Goal: Task Accomplishment & Management: Use online tool/utility

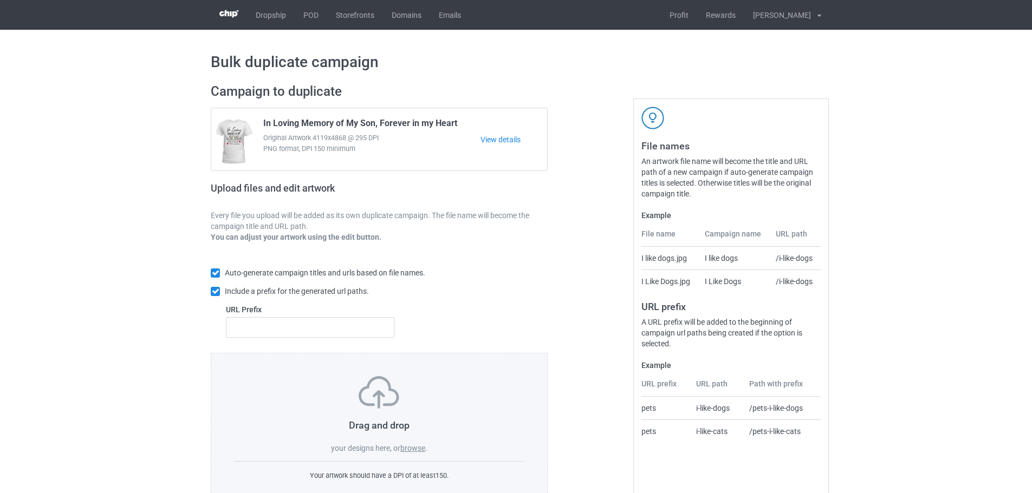
click at [419, 453] on label "browse" at bounding box center [412, 448] width 25 height 9
click at [0, 0] on input "browse" at bounding box center [0, 0] width 0 height 0
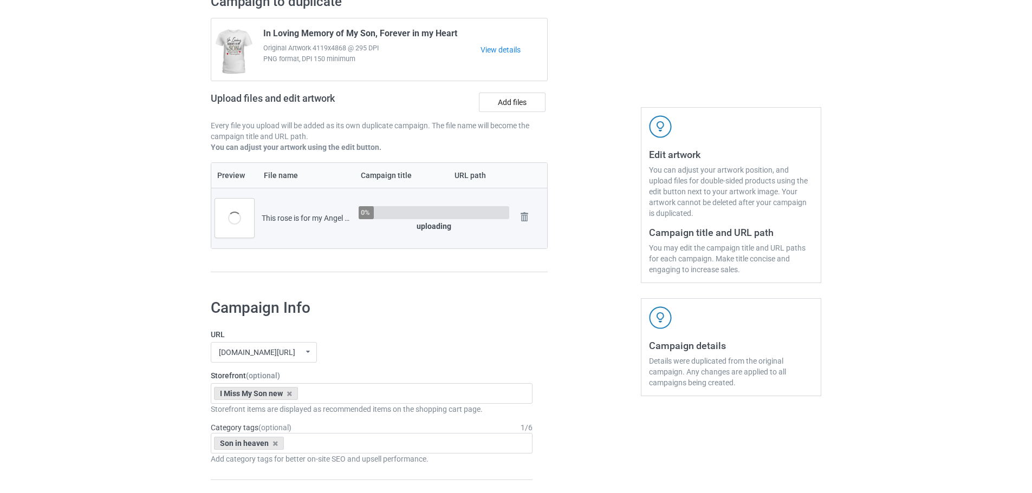
scroll to position [162, 0]
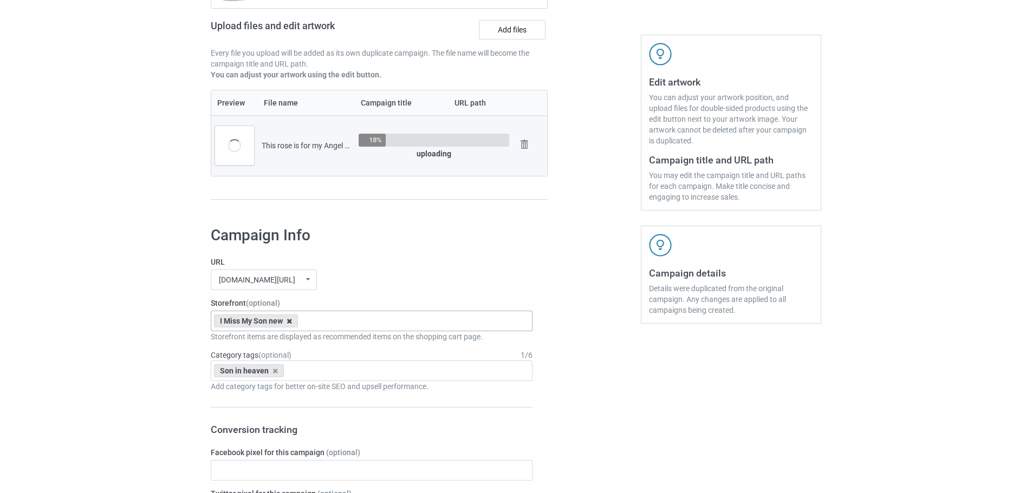
click at [289, 320] on icon at bounding box center [289, 321] width 5 height 7
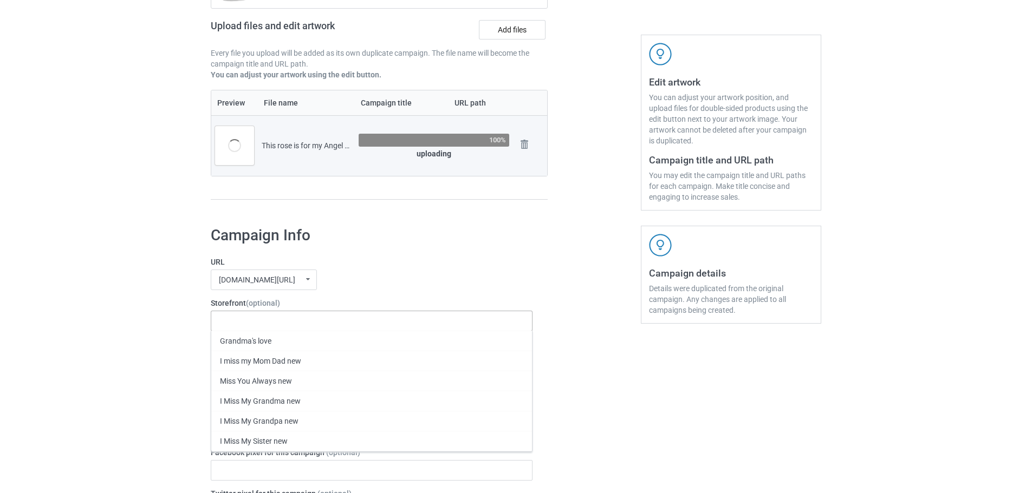
click at [416, 285] on div "famotee.com/ famotee.com/ teechip.com/ 60d824568feafd3b5c8a64d7 587d0d41cee36fd…" at bounding box center [372, 280] width 322 height 21
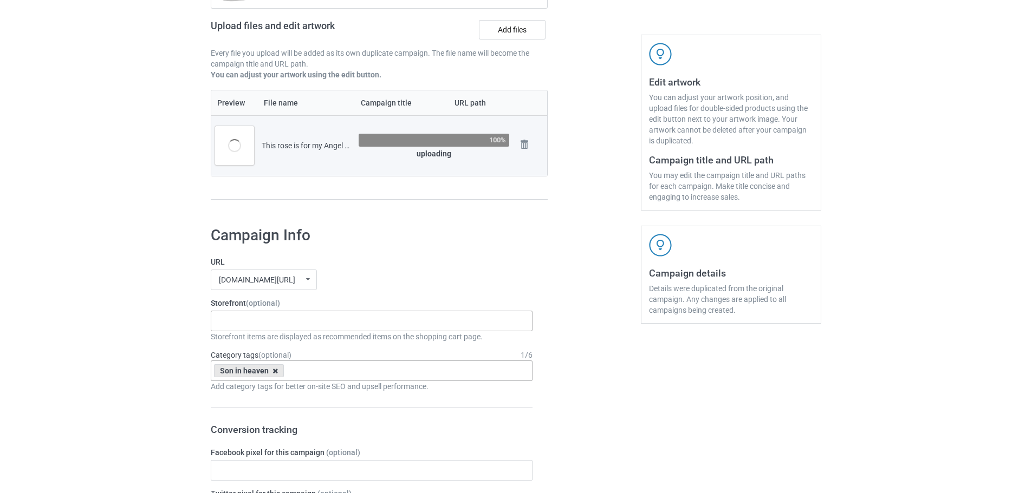
click at [275, 372] on icon at bounding box center [274, 371] width 5 height 7
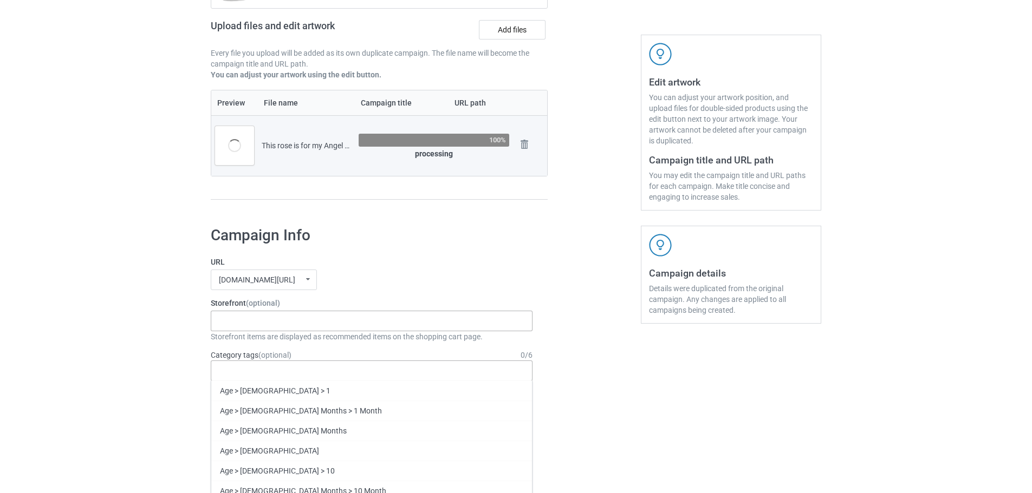
click at [278, 331] on div "Grandma's love I miss my Mom Dad new Miss You Always new I Miss My Grandma new …" at bounding box center [372, 321] width 322 height 21
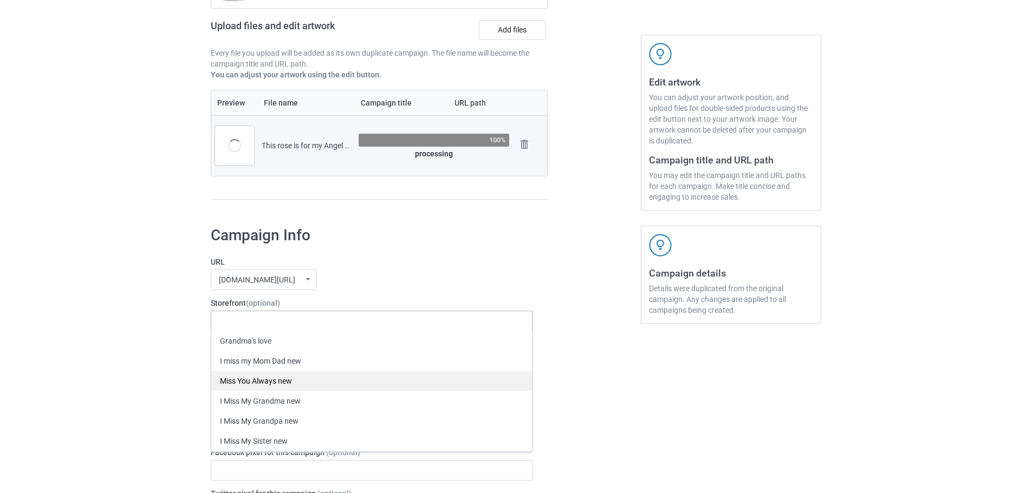
click at [275, 384] on div "Miss You Always new" at bounding box center [371, 381] width 321 height 20
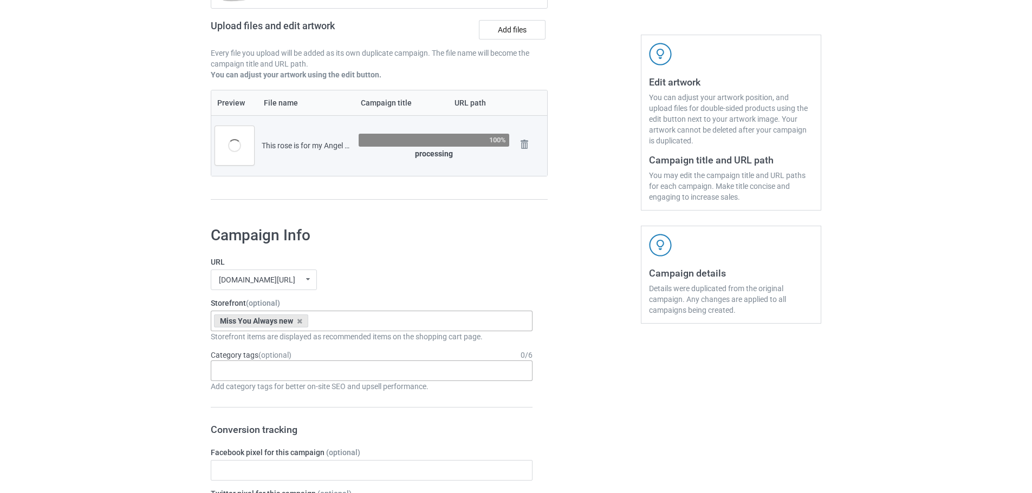
click at [261, 374] on div "Age > 1-19 > 1 Age > 1-12 Months > 1 Month Age > 1-12 Months Age > 1-19 Age > 1…" at bounding box center [372, 371] width 322 height 21
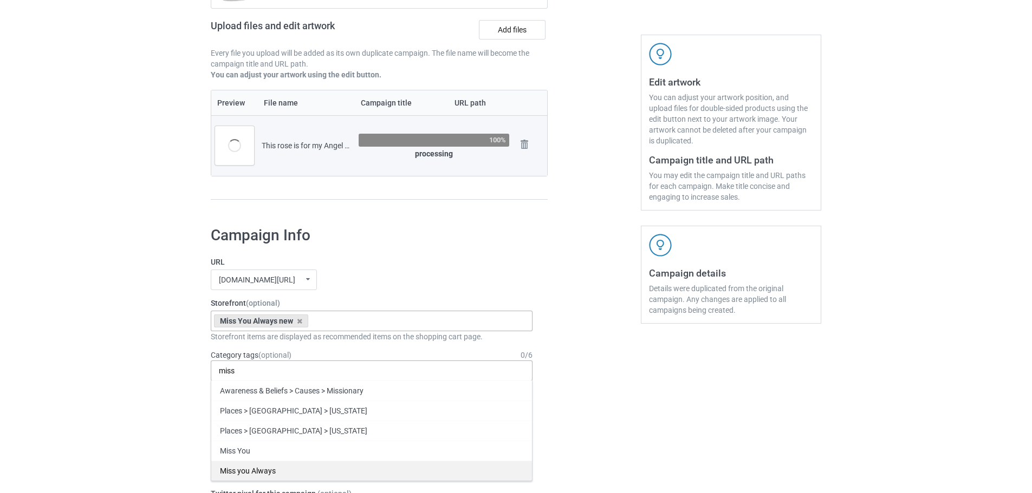
type input "miss"
click at [257, 465] on div "Miss you Always" at bounding box center [371, 471] width 321 height 20
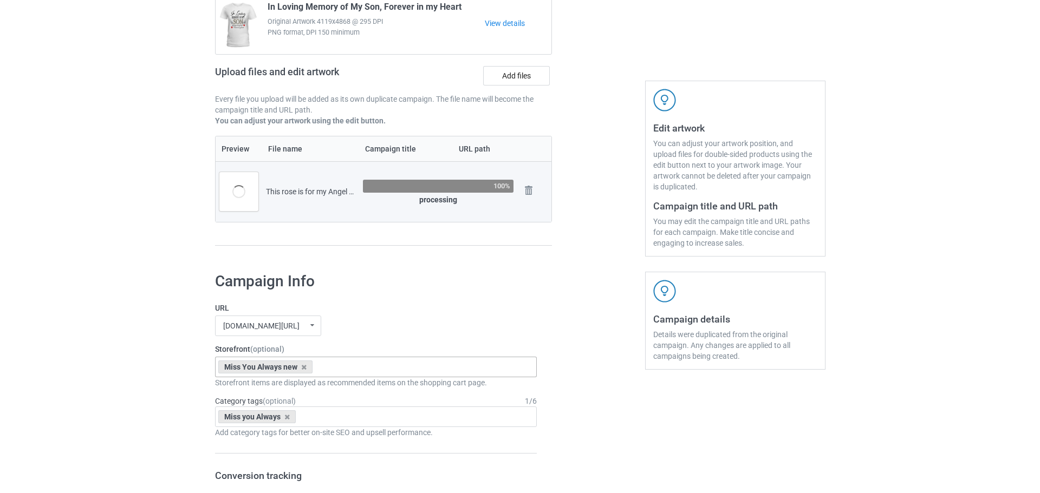
scroll to position [54, 0]
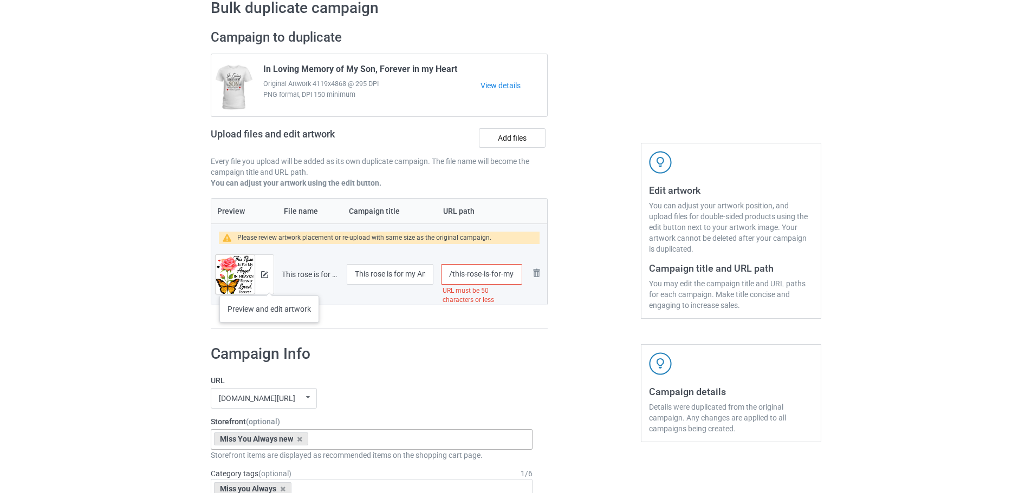
click at [269, 285] on div at bounding box center [264, 274] width 19 height 39
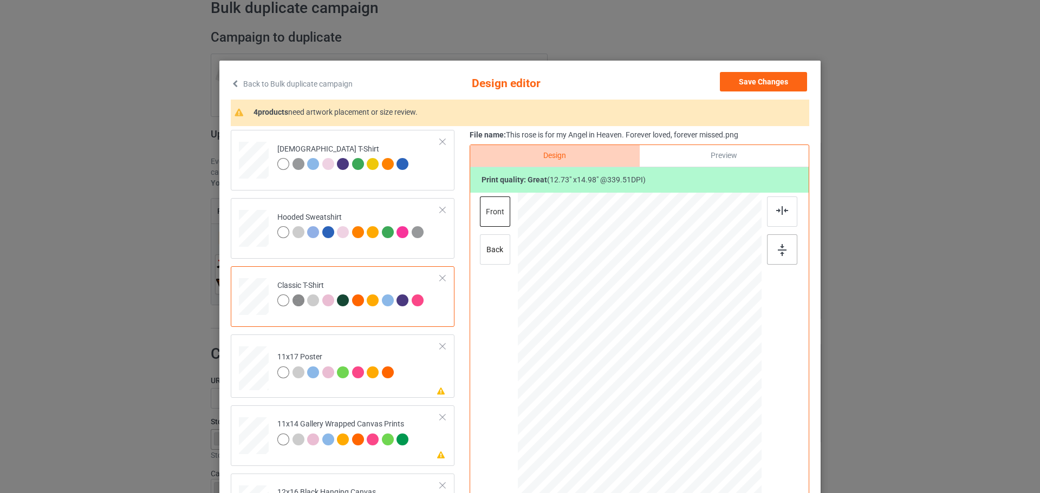
click at [770, 244] on div at bounding box center [782, 250] width 30 height 30
click at [407, 382] on td "Please review artwork placement 11x17 Poster" at bounding box center [358, 366] width 175 height 55
click at [782, 244] on img at bounding box center [782, 250] width 9 height 12
click at [782, 217] on div at bounding box center [782, 212] width 30 height 30
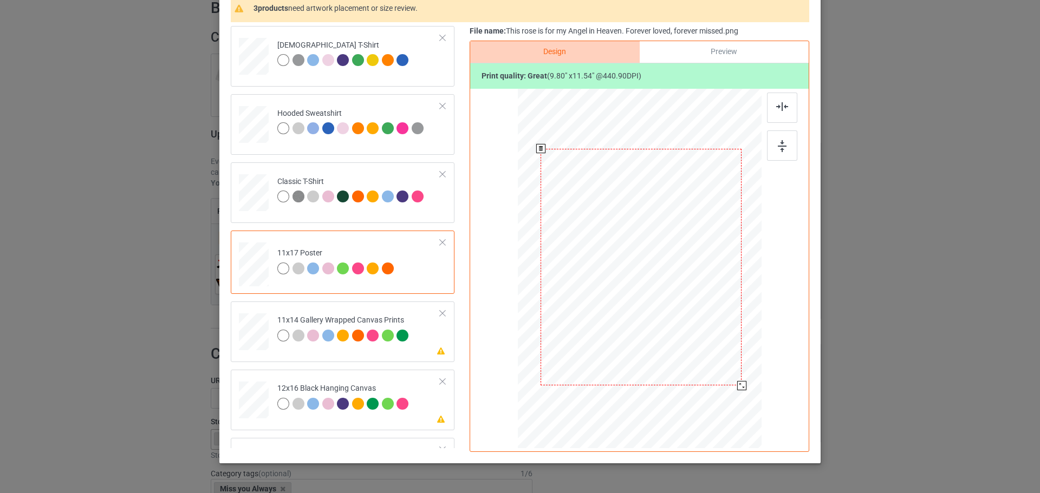
scroll to position [108, 0]
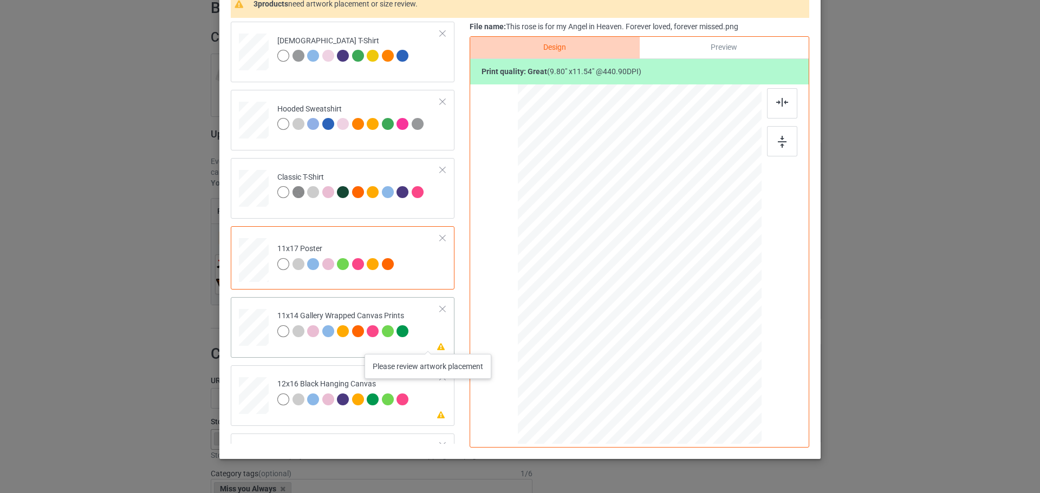
click at [437, 343] on icon at bounding box center [441, 346] width 9 height 8
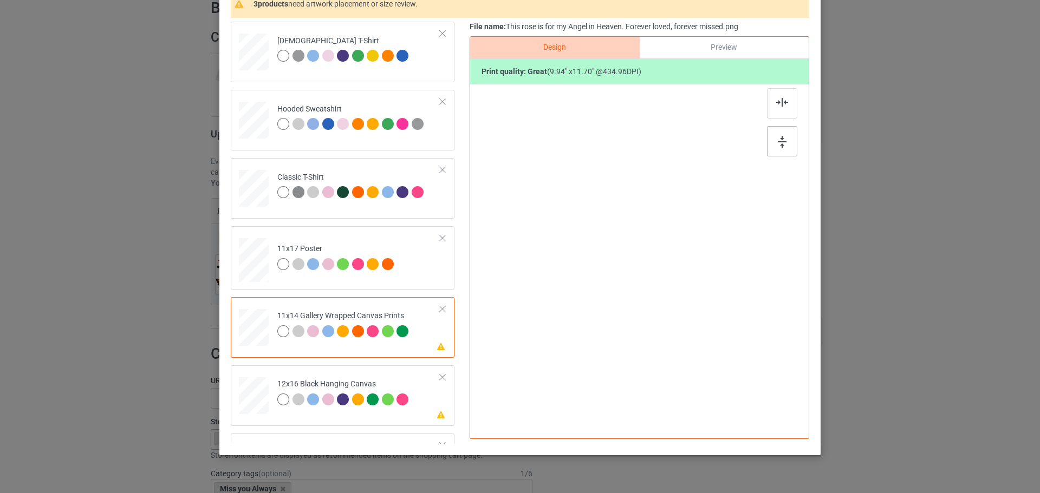
click at [782, 151] on div at bounding box center [782, 141] width 30 height 30
click at [779, 105] on img at bounding box center [782, 102] width 12 height 9
click at [422, 399] on td "Please review artwork placement 12x16 Black Hanging Canvas" at bounding box center [358, 394] width 175 height 48
click at [782, 144] on img at bounding box center [782, 142] width 9 height 12
click at [782, 105] on img at bounding box center [782, 102] width 12 height 9
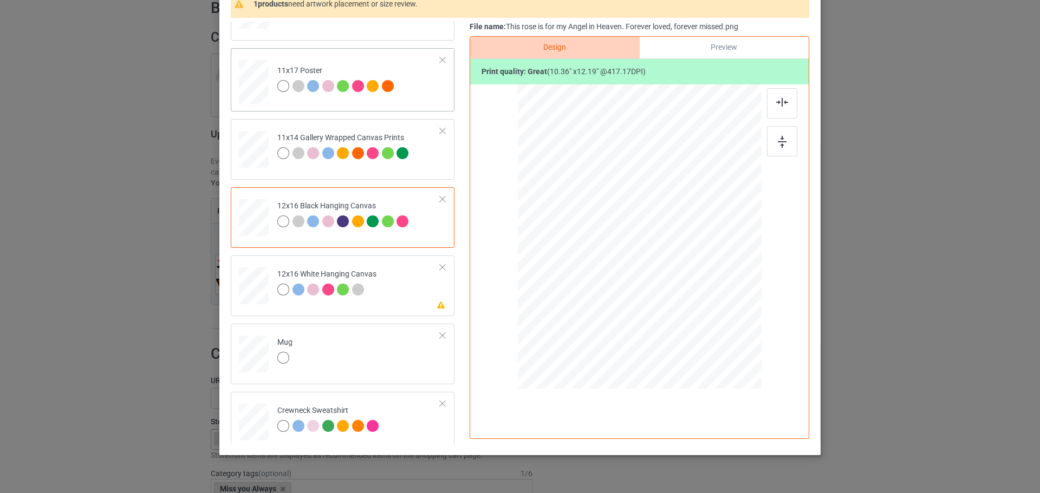
scroll to position [217, 0]
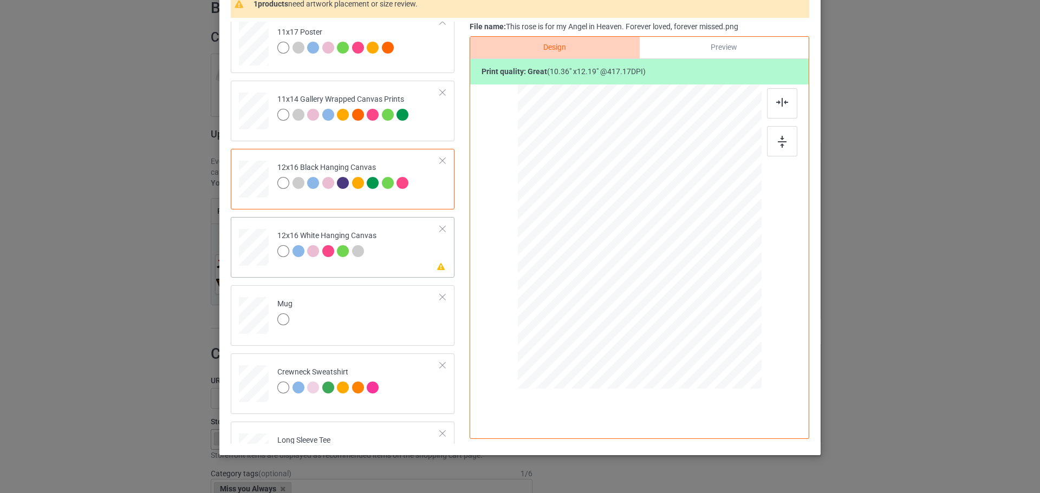
click at [405, 257] on td "Please review artwork placement 12x16 White Hanging Canvas" at bounding box center [358, 246] width 175 height 48
click at [785, 145] on div at bounding box center [782, 141] width 30 height 30
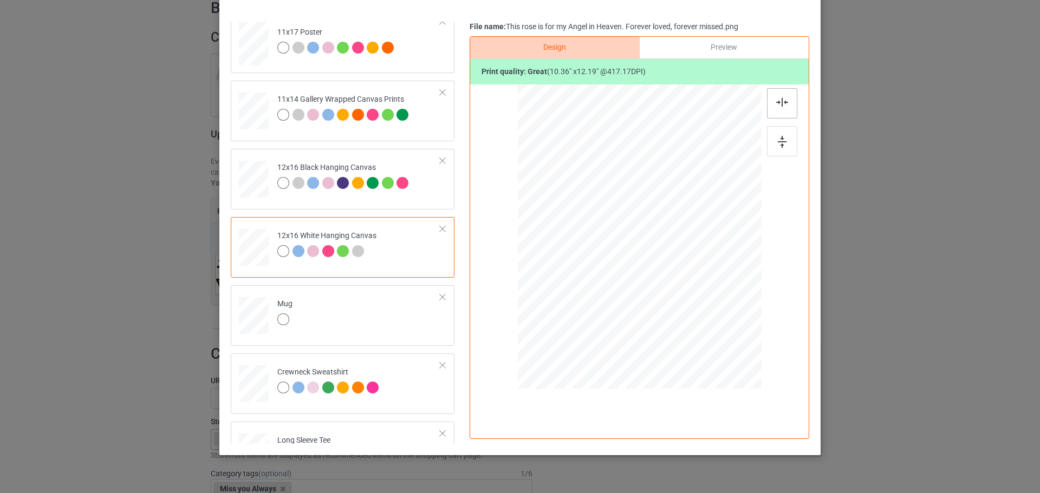
click at [779, 113] on div at bounding box center [782, 103] width 30 height 30
click at [368, 316] on td "Mug" at bounding box center [358, 314] width 175 height 48
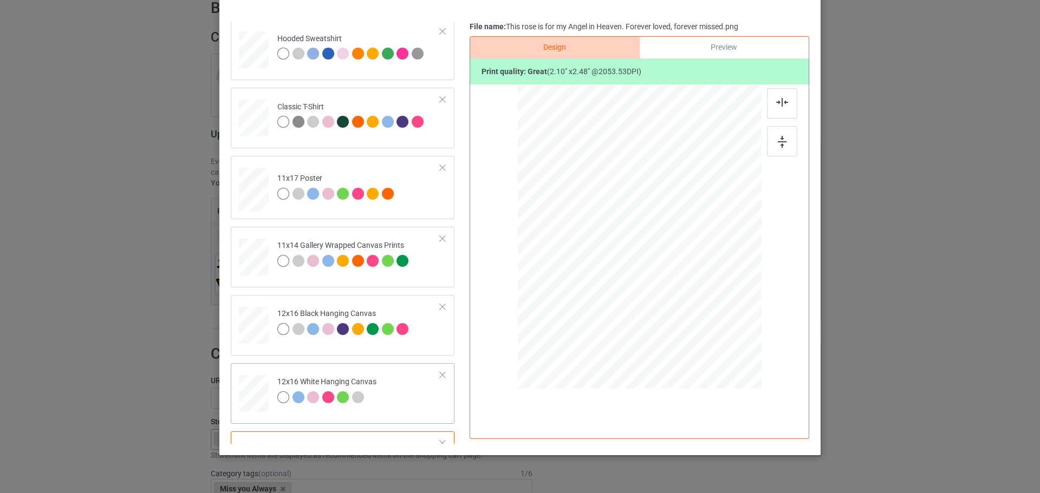
scroll to position [0, 0]
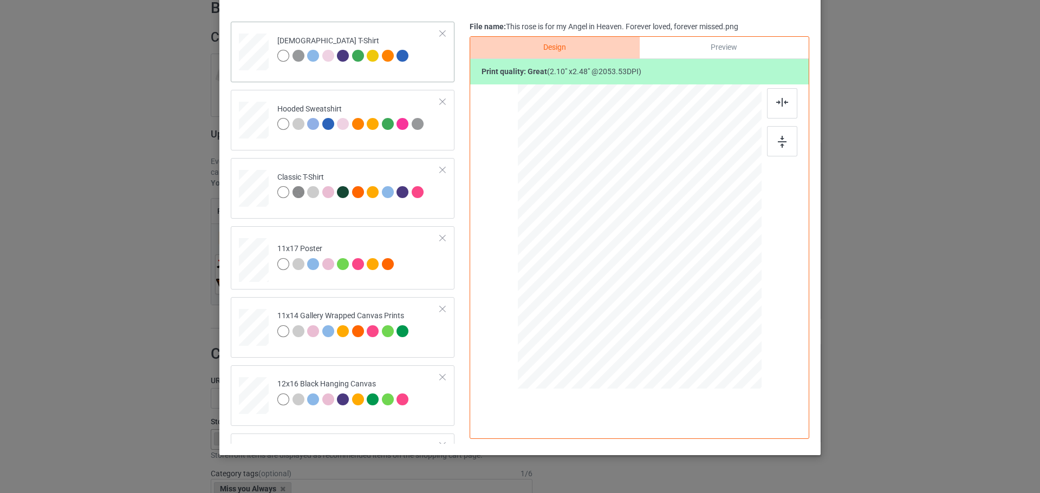
click at [426, 71] on td "[DEMOGRAPHIC_DATA] T-Shirt" at bounding box center [358, 50] width 175 height 48
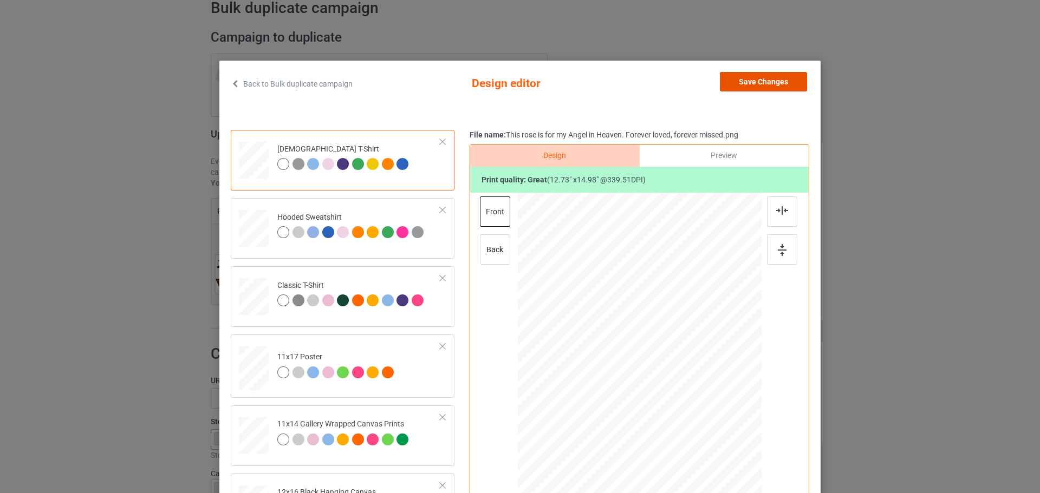
click at [770, 84] on button "Save Changes" at bounding box center [763, 81] width 87 height 19
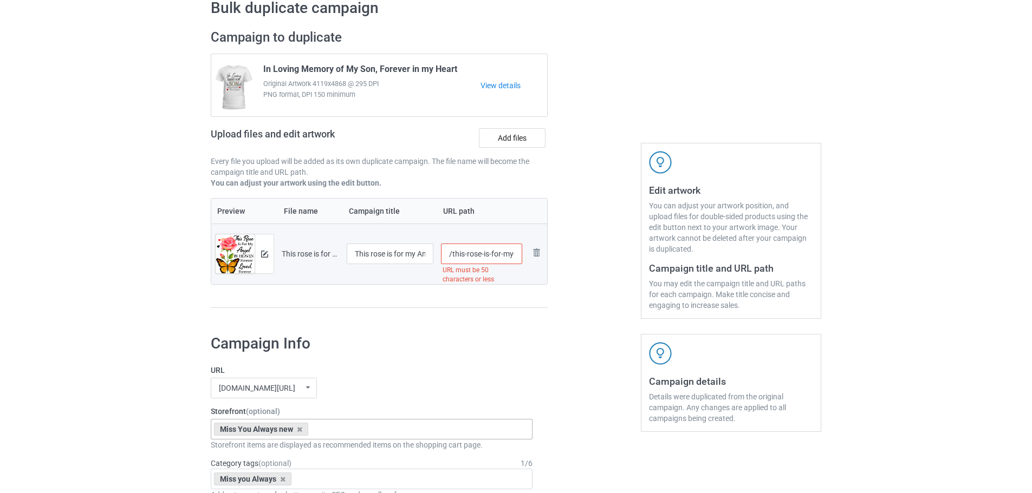
click at [470, 254] on input "/this-rose-is-for-my-angel-in-heaven-forever-loved-forever-missed" at bounding box center [482, 254] width 82 height 21
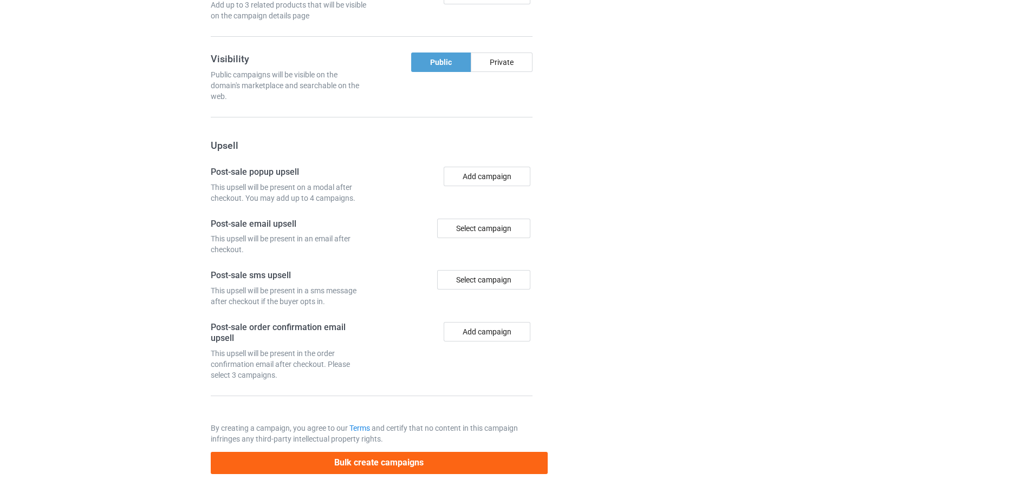
scroll to position [897, 0]
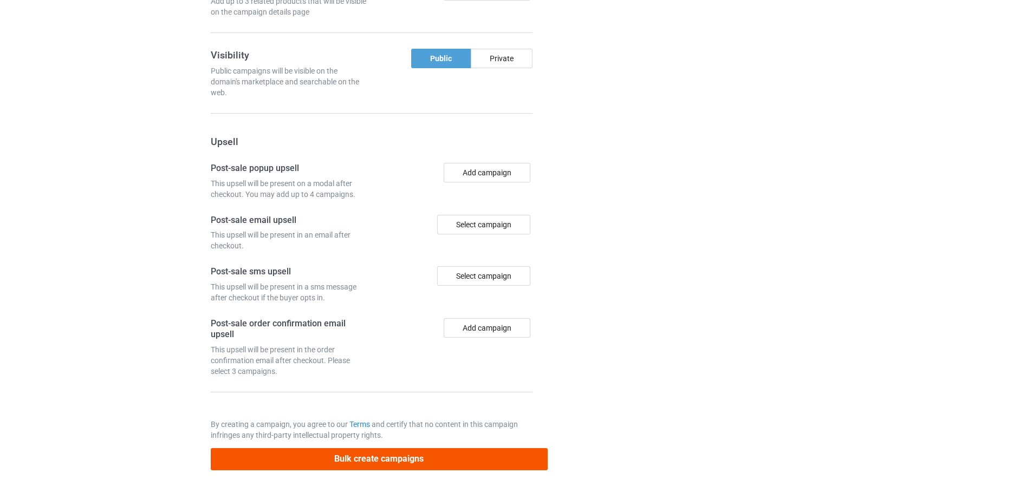
type input "/sy140"
click at [441, 458] on button "Bulk create campaigns" at bounding box center [379, 459] width 337 height 22
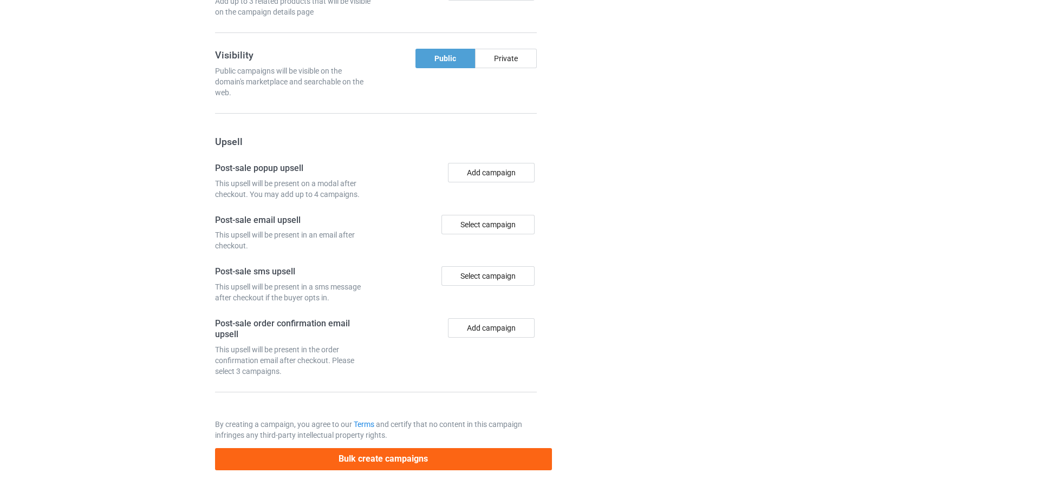
scroll to position [0, 0]
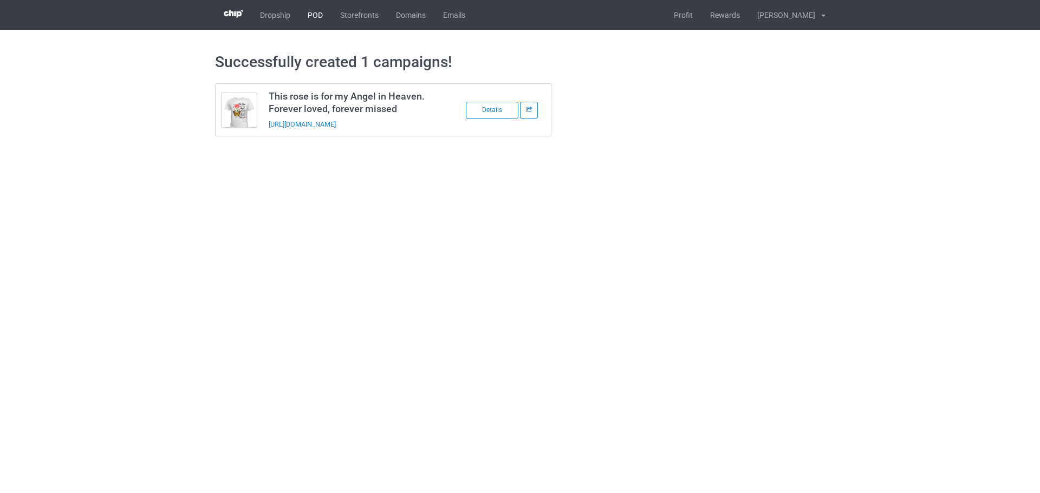
click at [320, 19] on link "POD" at bounding box center [315, 15] width 32 height 30
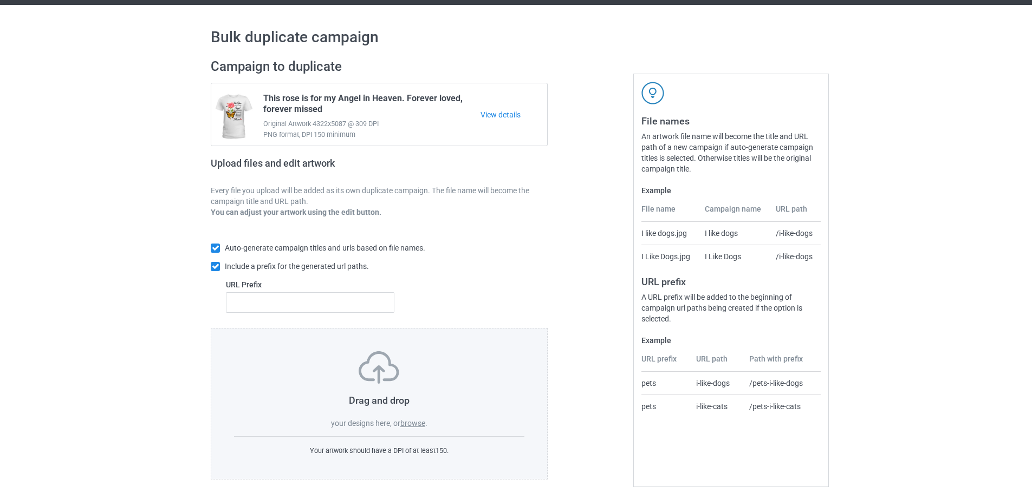
scroll to position [35, 0]
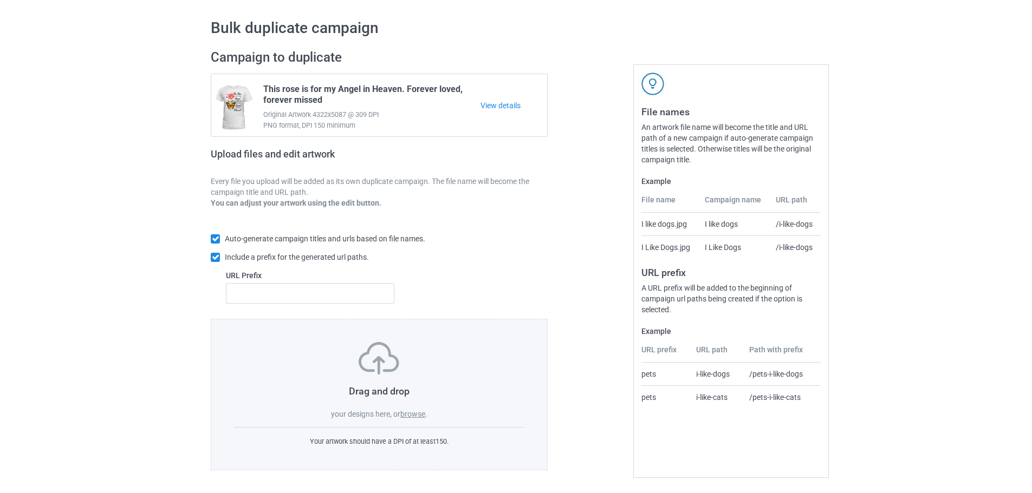
click at [411, 411] on label "browse" at bounding box center [412, 414] width 25 height 9
click at [0, 0] on input "browse" at bounding box center [0, 0] width 0 height 0
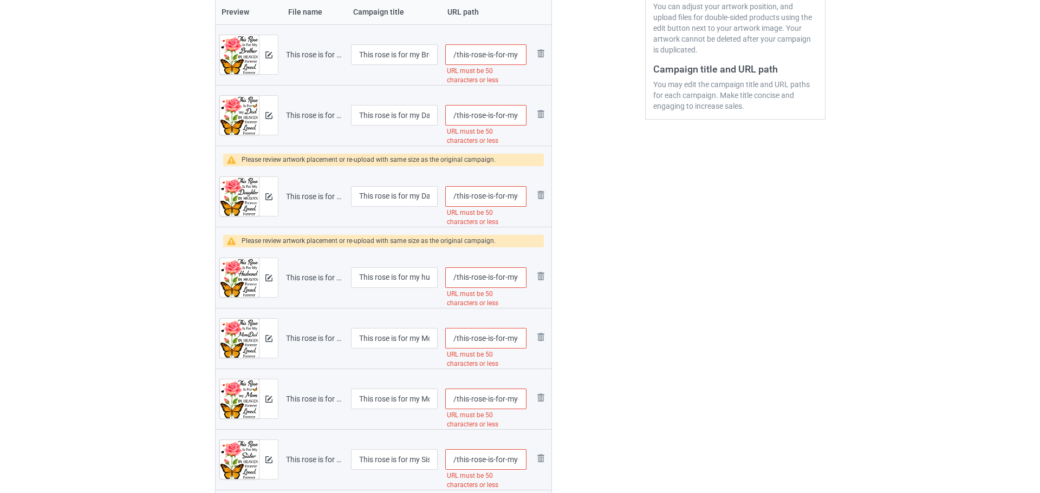
scroll to position [197, 0]
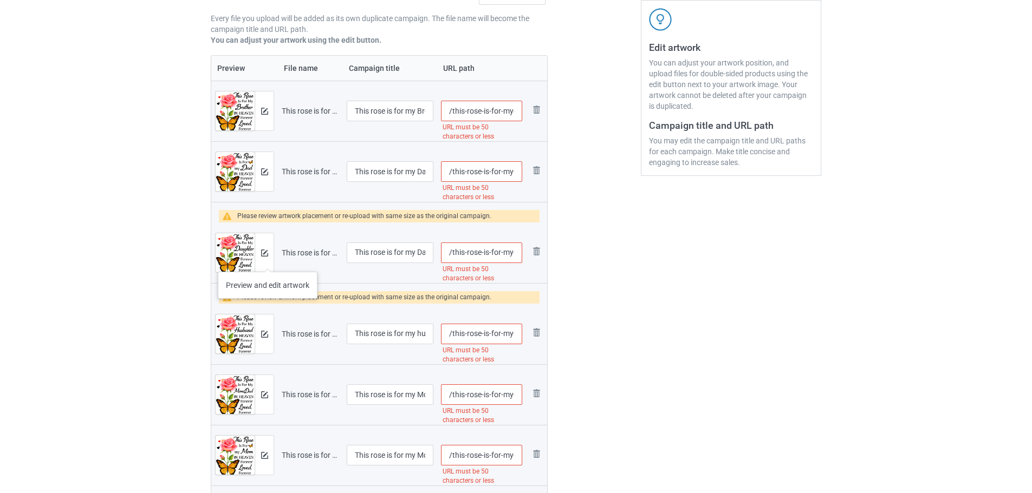
click at [268, 261] on div at bounding box center [264, 252] width 19 height 39
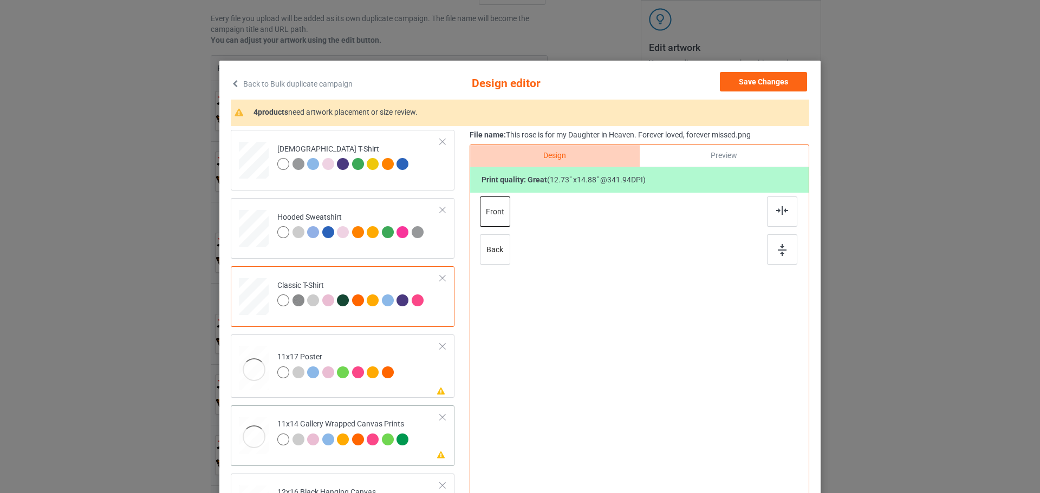
scroll to position [162, 0]
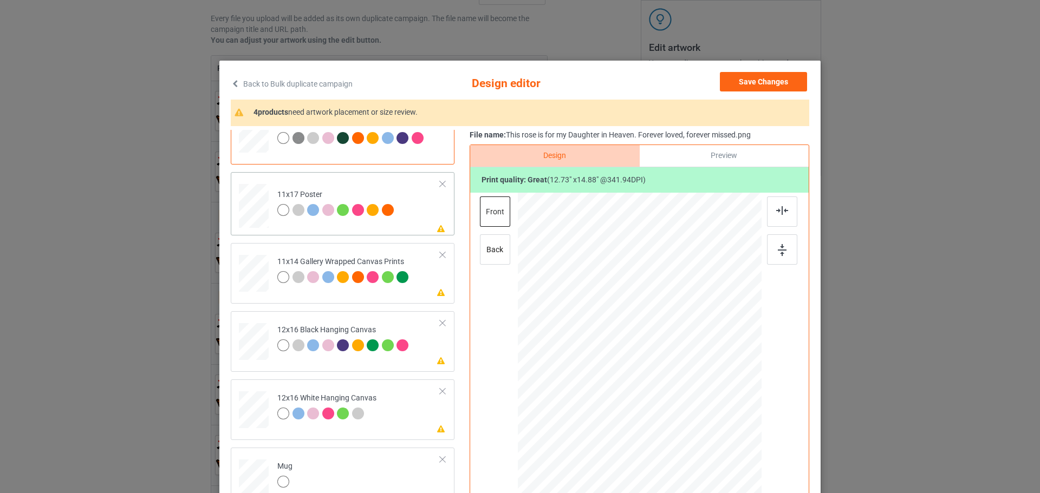
click at [429, 214] on td "Please review artwork placement 11x17 Poster" at bounding box center [358, 204] width 175 height 55
click at [771, 255] on div at bounding box center [782, 250] width 30 height 30
click at [408, 285] on td "Please review artwork placement 11x14 Gallery Wrapped Canvas Prints" at bounding box center [358, 272] width 175 height 48
click at [780, 250] on img at bounding box center [782, 250] width 9 height 12
click at [427, 353] on td "Please review artwork placement 12x16 Black Hanging Canvas" at bounding box center [358, 340] width 175 height 48
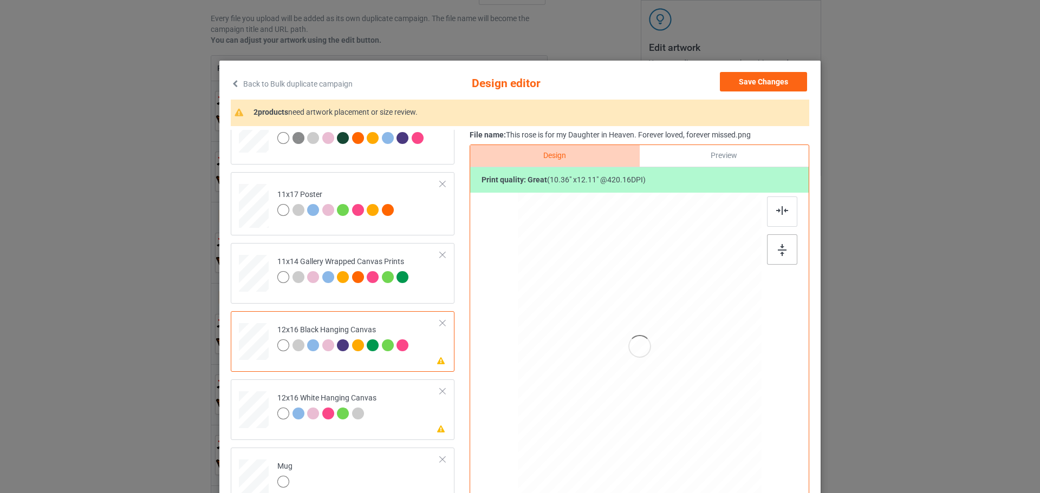
click at [779, 259] on div at bounding box center [782, 250] width 30 height 30
click at [428, 422] on td "Please review artwork placement 12x16 White Hanging Canvas" at bounding box center [358, 408] width 175 height 48
click at [787, 251] on div at bounding box center [782, 250] width 30 height 30
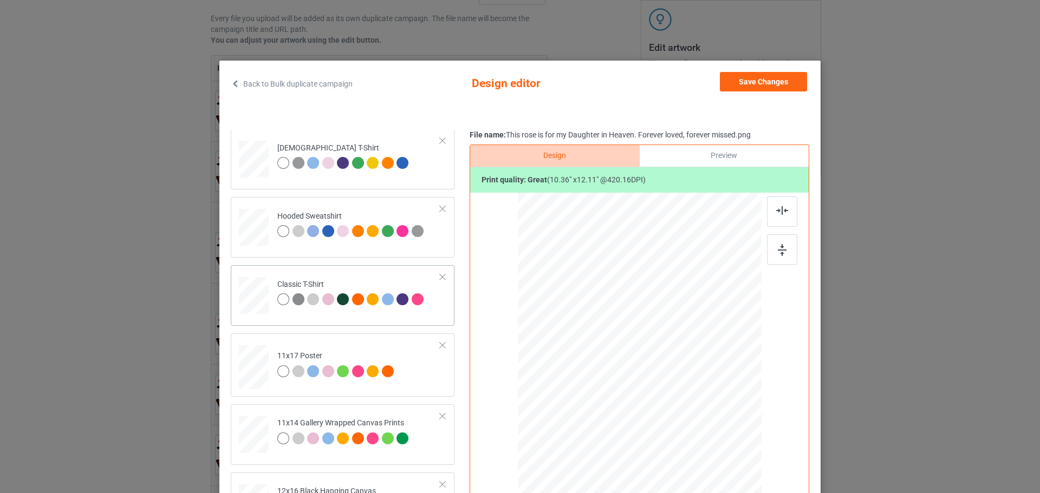
scroll to position [0, 0]
click at [421, 179] on td "[DEMOGRAPHIC_DATA] T-Shirt" at bounding box center [358, 158] width 175 height 48
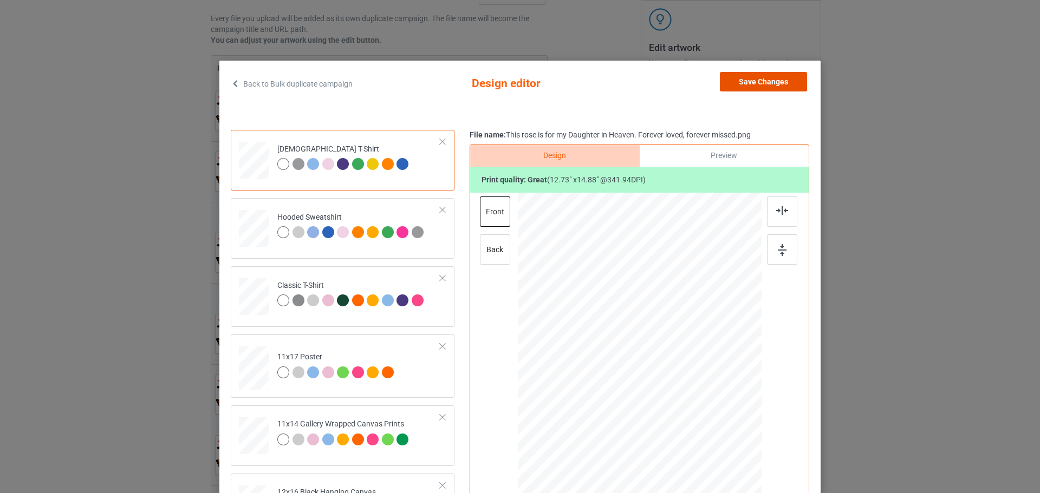
click at [754, 80] on button "Save Changes" at bounding box center [763, 81] width 87 height 19
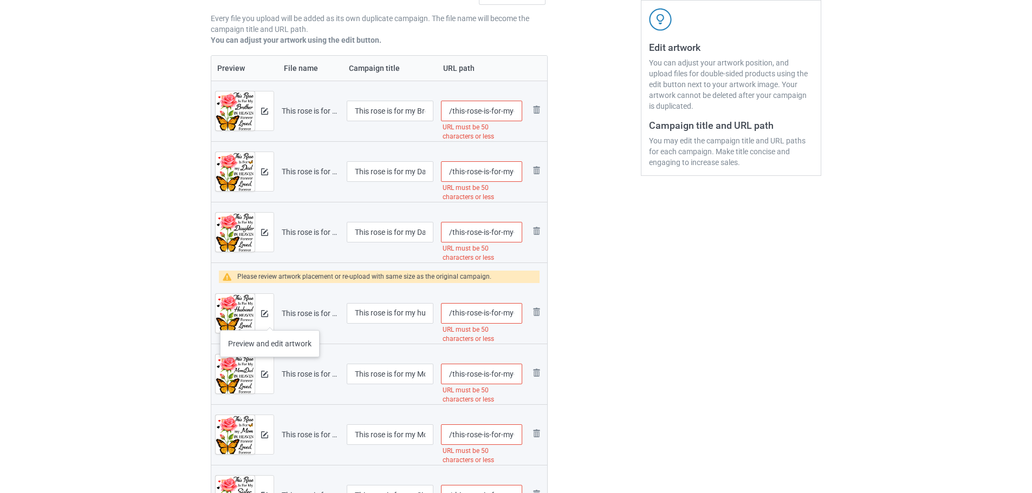
click at [269, 319] on div at bounding box center [264, 313] width 19 height 39
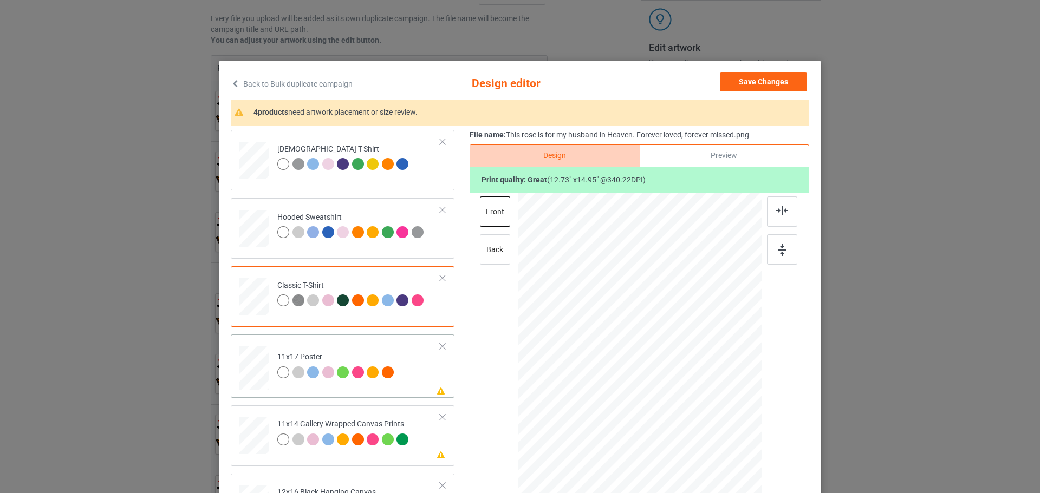
click at [413, 383] on td "Please review artwork placement 11x17 Poster" at bounding box center [358, 366] width 175 height 55
click at [778, 254] on img at bounding box center [782, 250] width 9 height 12
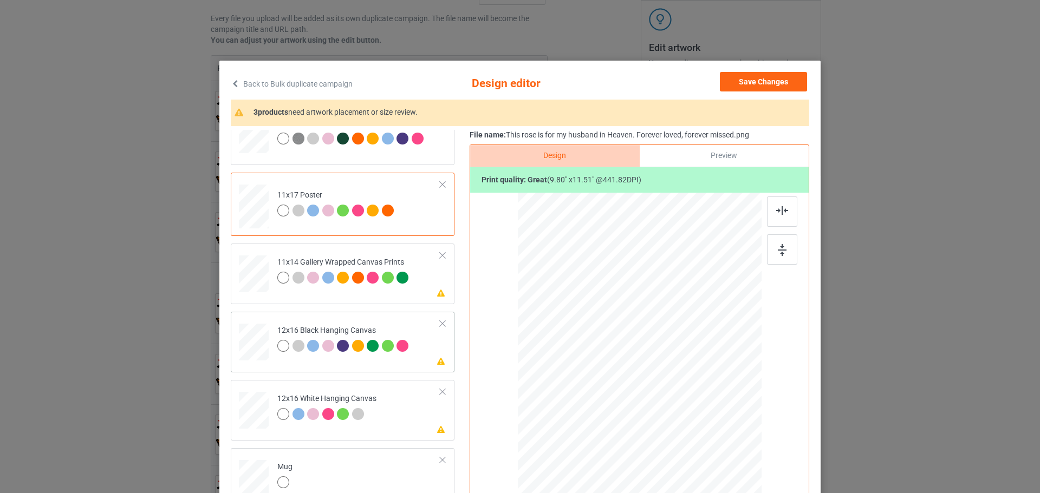
scroll to position [162, 0]
click at [414, 292] on td "Please review artwork placement 11x14 Gallery Wrapped Canvas Prints" at bounding box center [358, 272] width 175 height 48
click at [779, 246] on img at bounding box center [782, 250] width 9 height 12
click at [426, 356] on td "Please review artwork placement 12x16 Black Hanging Canvas" at bounding box center [358, 340] width 175 height 48
click at [791, 253] on div at bounding box center [782, 250] width 30 height 30
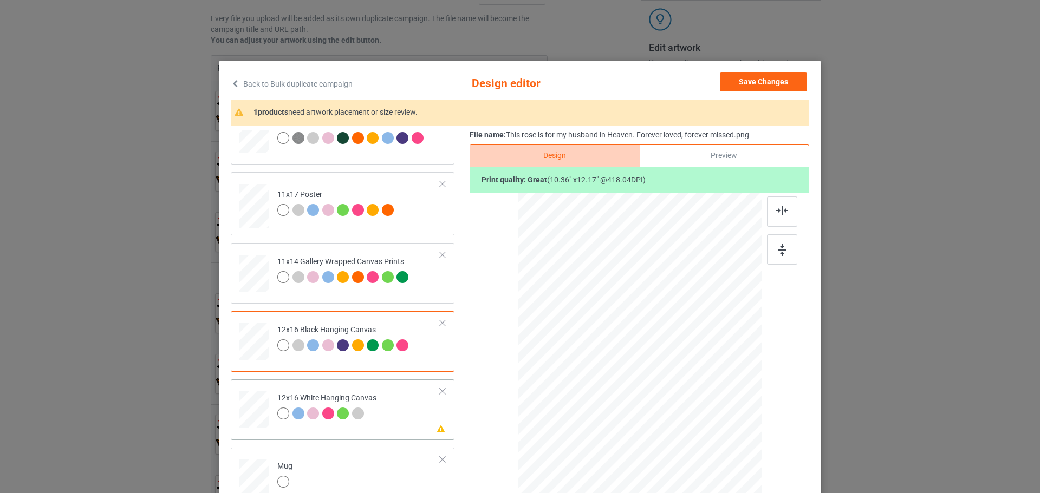
click at [418, 428] on td "Please review artwork placement 12x16 White Hanging Canvas" at bounding box center [358, 408] width 175 height 48
click at [801, 245] on div "Design Preview Print quality: great ( 10.36 " x 12.17 " @ 418.04 DPI)" at bounding box center [640, 346] width 340 height 403
click at [779, 255] on img at bounding box center [782, 250] width 9 height 12
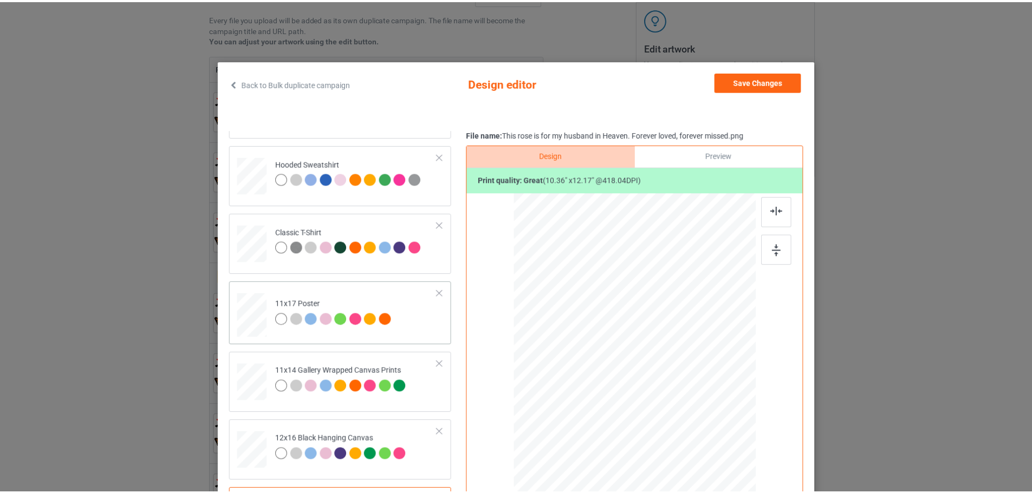
scroll to position [0, 0]
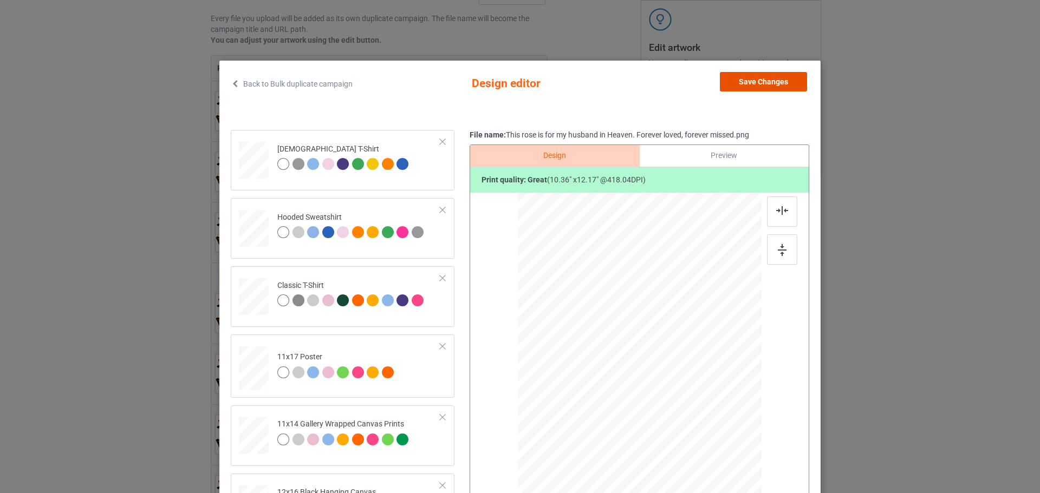
click at [732, 86] on button "Save Changes" at bounding box center [763, 81] width 87 height 19
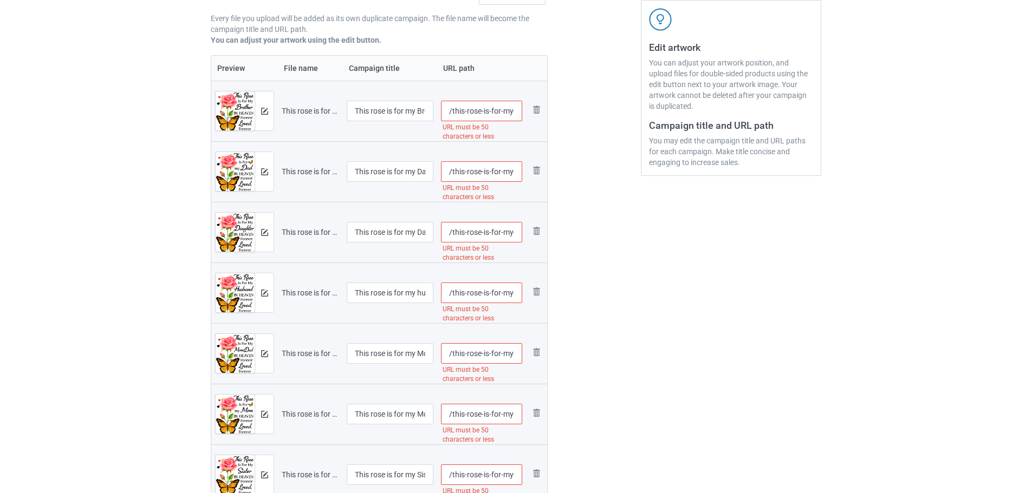
click at [481, 114] on input "/this-rose-is-for-my-brother-in-heaven-forever-loved-forever-missed" at bounding box center [482, 111] width 82 height 21
type input "/sb140"
click at [465, 180] on input "/this-rose-is-for-my-dad-in-heaven-forever-loved-forever-missed" at bounding box center [482, 171] width 82 height 21
type input "/sd140"
click at [484, 236] on input "/this-rose-is-for-my-daughter-in-heaven-forever-loved-forever-missed" at bounding box center [482, 232] width 82 height 21
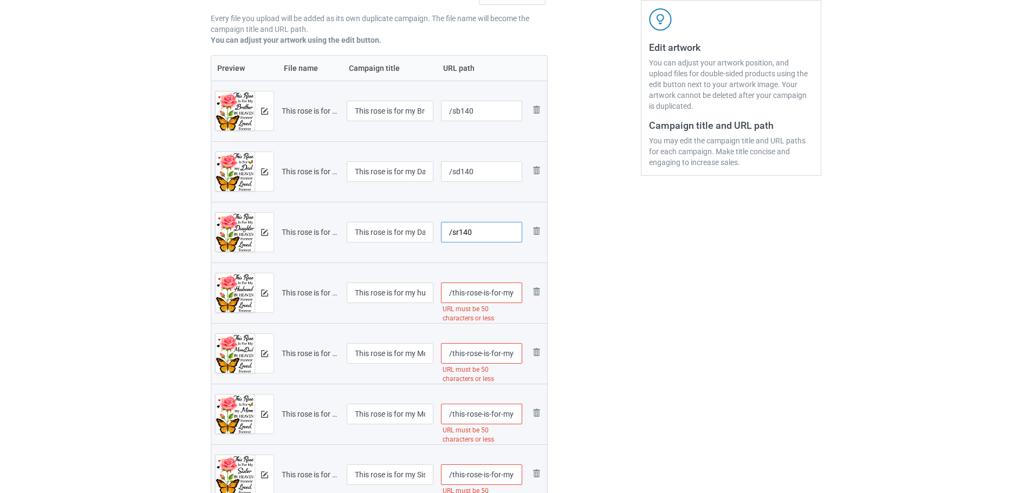
type input "/sr140"
click at [486, 298] on input "/this-rose-is-for-my-husband-in-heaven-forever-loved-forever-missed" at bounding box center [482, 293] width 82 height 21
type input "/sh1140"
click at [495, 350] on input "/this-rose-is-for-my-mom-dad-in-heaven-forever-loved-forever-missed" at bounding box center [482, 353] width 82 height 21
type input "/smd140"
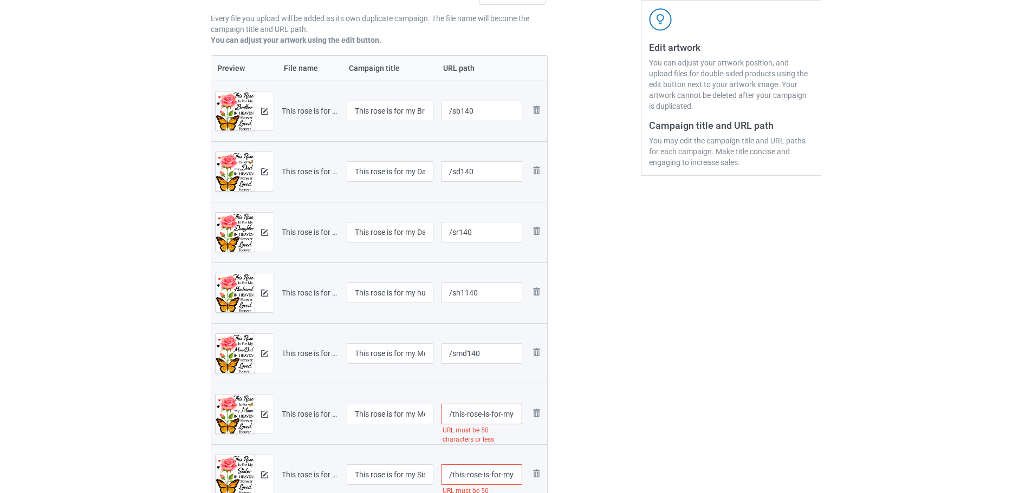
click at [500, 422] on input "/this-rose-is-for-my-mom-in-heaven-forever-loved-forever-missed" at bounding box center [482, 414] width 82 height 21
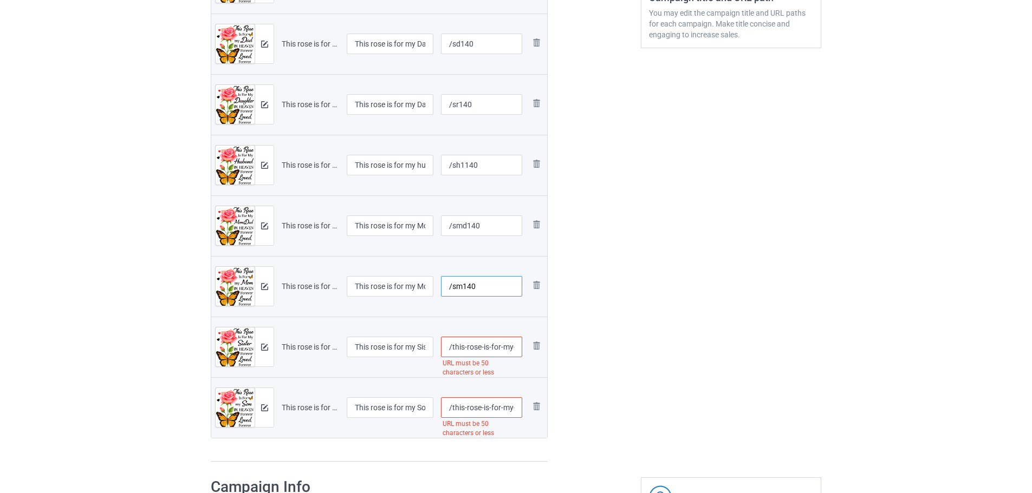
scroll to position [360, 0]
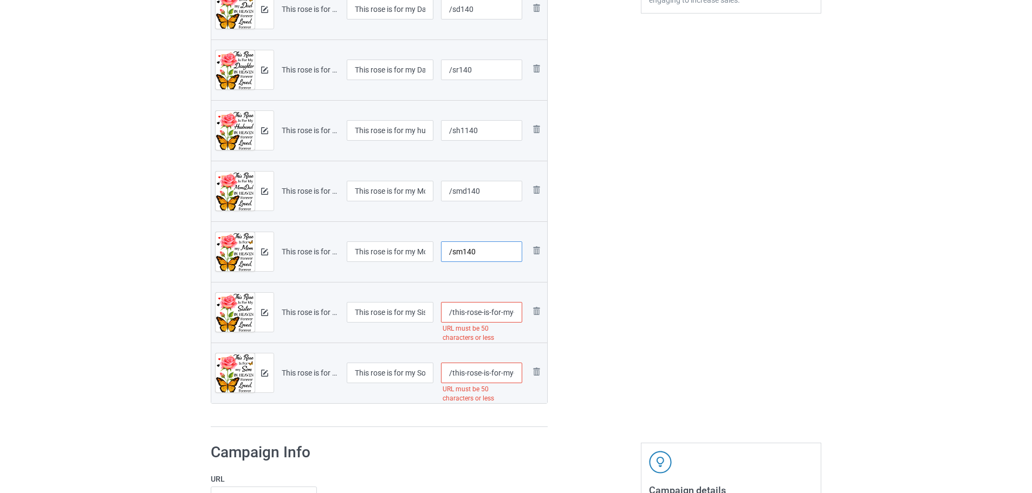
type input "/sm140"
click at [493, 314] on input "/this-rose-is-for-my-sister-in-heaven-forever-loved-forever-missed" at bounding box center [482, 312] width 82 height 21
type input "/st140"
click at [491, 377] on input "/this-rose-is-for-my-son-in-heaven-forever-loved-forever-missed" at bounding box center [482, 373] width 82 height 21
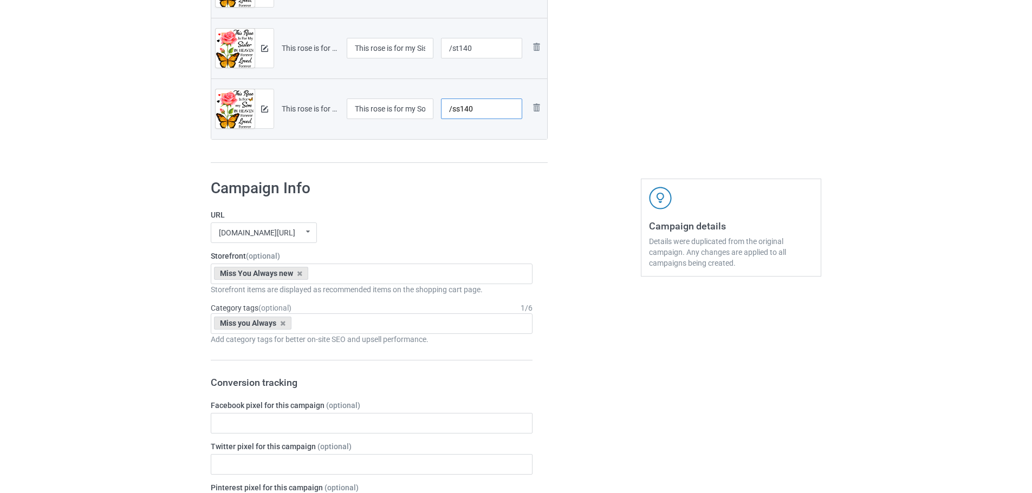
scroll to position [630, 0]
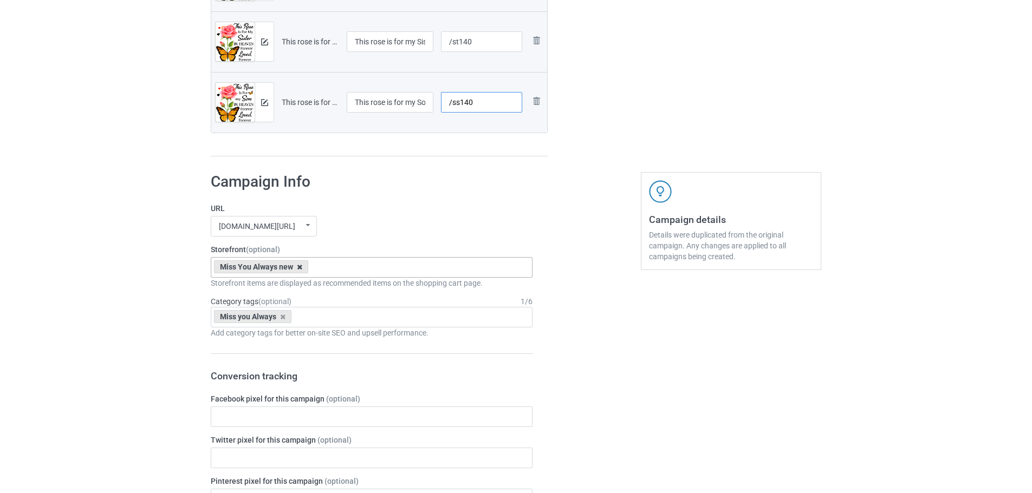
type input "/ss140"
click at [298, 267] on icon at bounding box center [299, 267] width 5 height 7
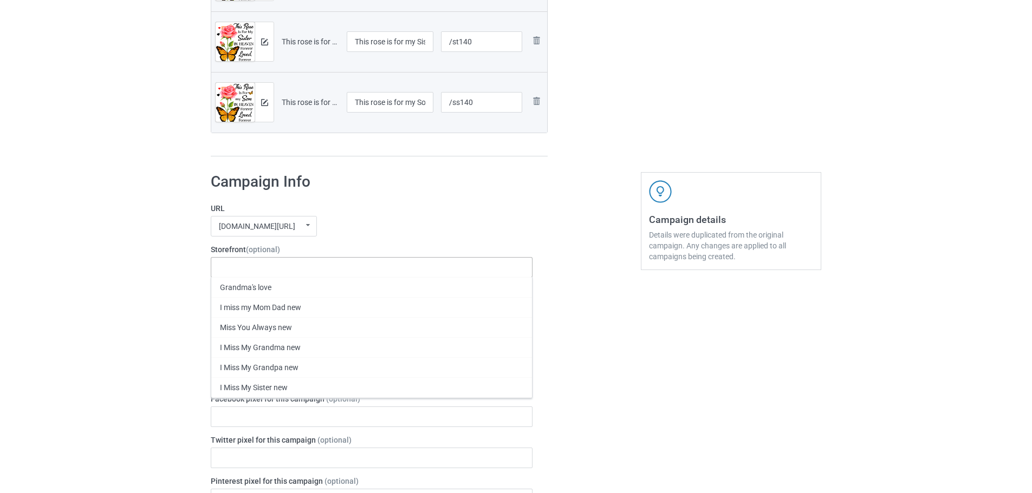
click at [460, 244] on label "Storefront (optional)" at bounding box center [372, 249] width 322 height 11
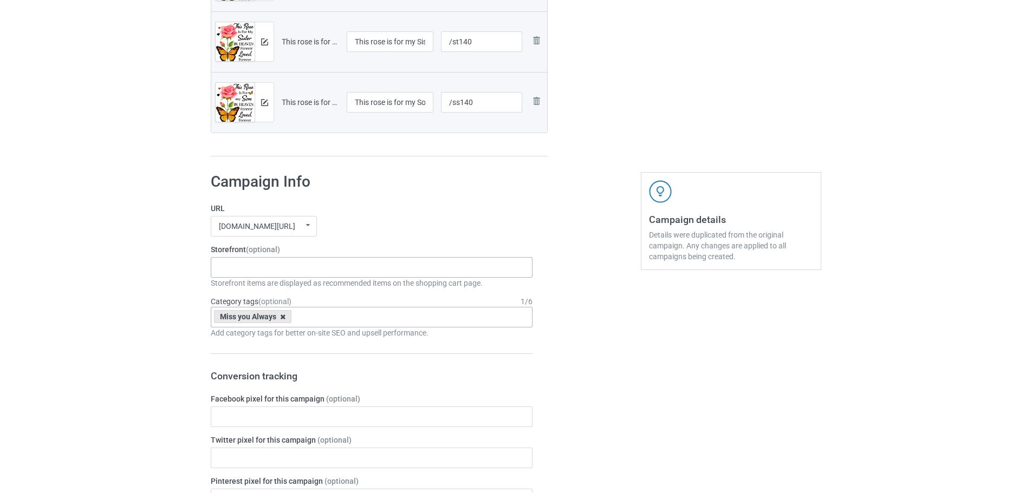
click at [285, 314] on icon at bounding box center [282, 317] width 5 height 7
click at [116, 303] on div "Bulk duplicate campaign Campaign to duplicate This rose is for my Angel in Heav…" at bounding box center [516, 286] width 1032 height 1774
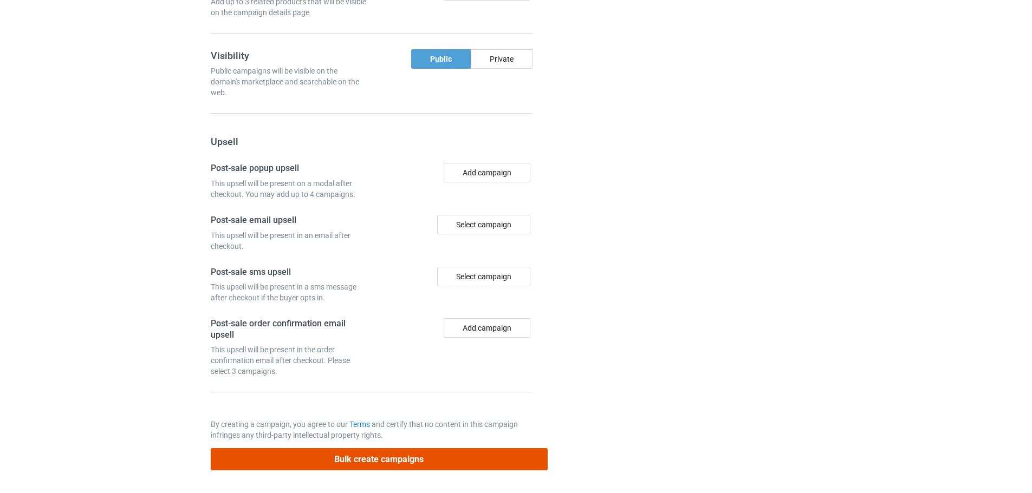
click at [368, 451] on button "Bulk create campaigns" at bounding box center [379, 459] width 337 height 22
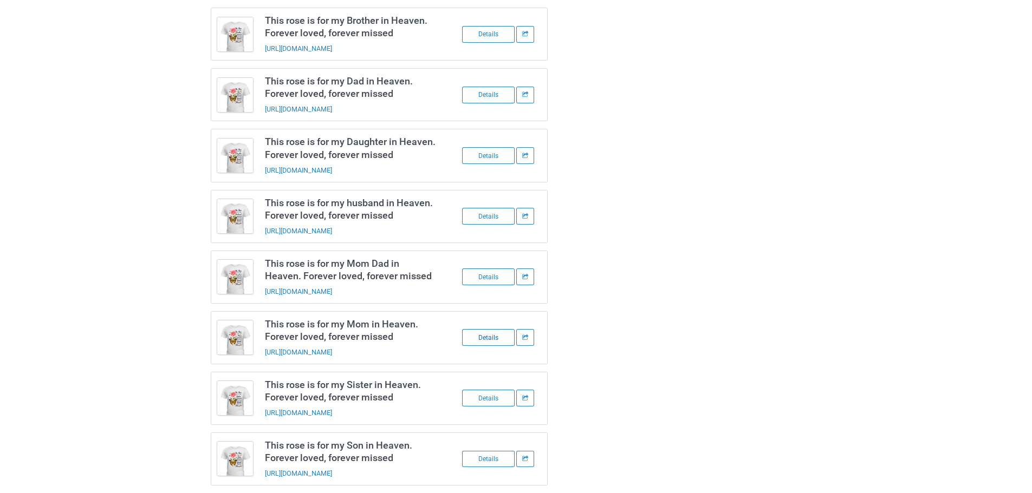
scroll to position [87, 0]
